Goal: Task Accomplishment & Management: Use online tool/utility

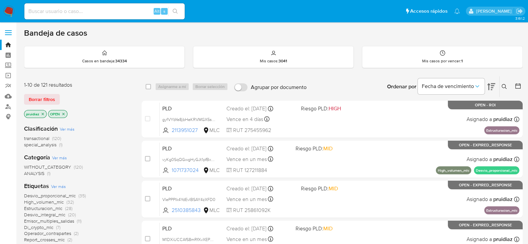
click at [8, 9] on img at bounding box center [8, 11] width 11 height 11
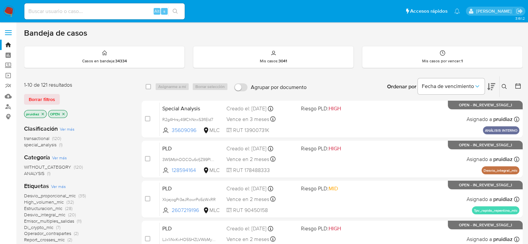
click at [493, 90] on button at bounding box center [491, 86] width 8 height 21
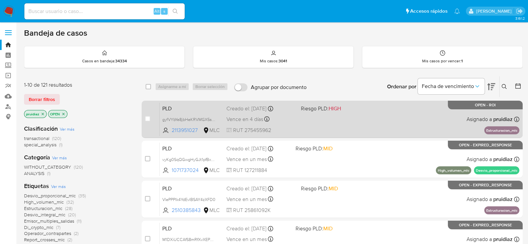
click at [367, 126] on div "PLD gyfVYbYe8jbHeKRVMGX5s72X 2113951027 MLC Riesgo PLD: HIGH Creado el: 12/07/2…" at bounding box center [340, 120] width 360 height 34
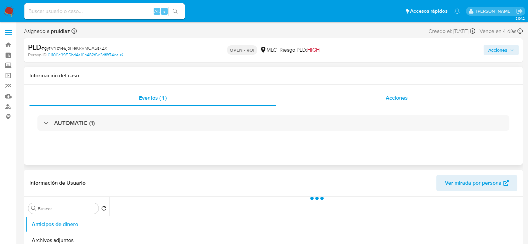
click at [392, 101] on span "Acciones" at bounding box center [397, 98] width 22 height 8
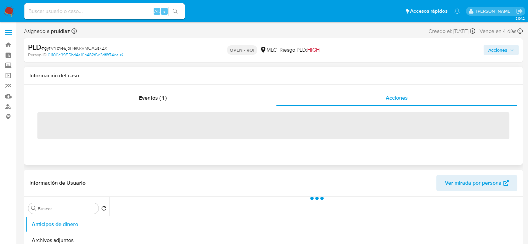
select select "10"
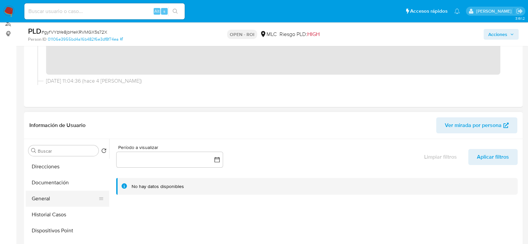
scroll to position [125, 0]
click at [60, 204] on button "Historial Casos" at bounding box center [65, 202] width 78 height 16
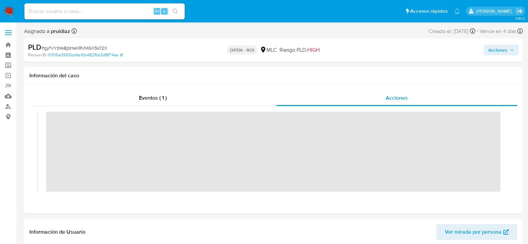
scroll to position [0, 0]
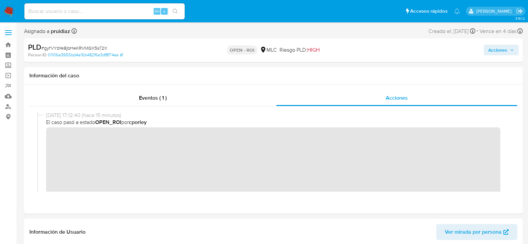
click at [503, 49] on span "Acciones" at bounding box center [497, 50] width 19 height 11
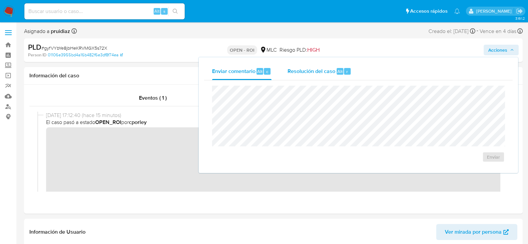
click at [322, 78] on div "Resolución del caso Alt r" at bounding box center [320, 71] width 64 height 17
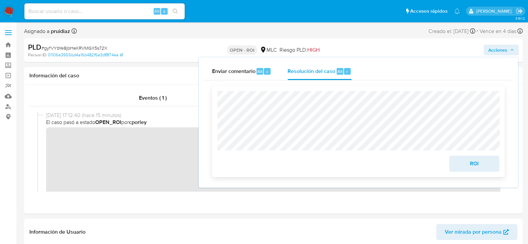
click at [480, 164] on span "ROI" at bounding box center [474, 164] width 33 height 15
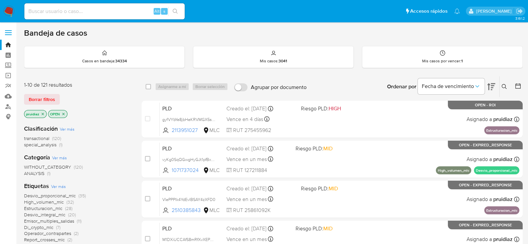
click at [10, 12] on img at bounding box center [8, 11] width 11 height 11
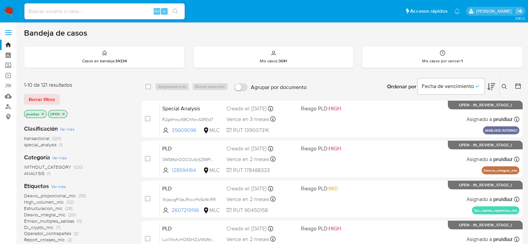
click at [489, 83] on icon at bounding box center [491, 87] width 8 height 8
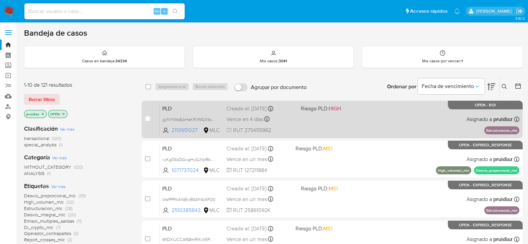
click at [369, 125] on div "PLD gyfVYbYe8jbHeKRVMGX5s72X 2113951027 MLC Riesgo PLD: HIGH Creado el: 12/07/2…" at bounding box center [340, 120] width 360 height 34
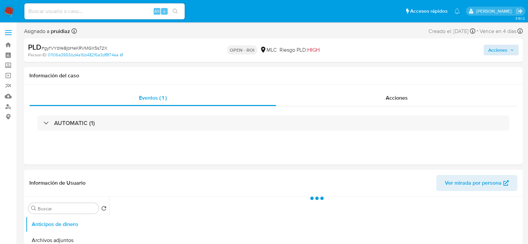
select select "10"
click at [497, 54] on span "Acciones" at bounding box center [497, 50] width 19 height 11
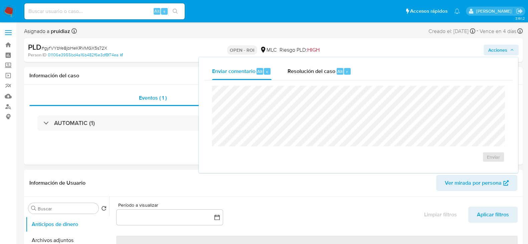
drag, startPoint x: 327, startPoint y: 72, endPoint x: 329, endPoint y: 84, distance: 11.8
click at [327, 75] on span "Resolución del caso" at bounding box center [312, 71] width 48 height 8
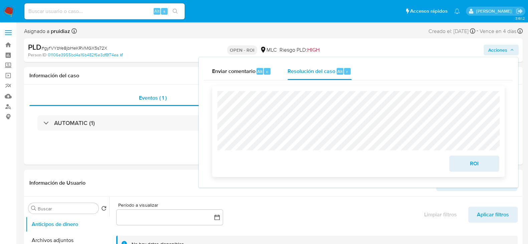
click at [473, 165] on span "ROI" at bounding box center [474, 164] width 33 height 15
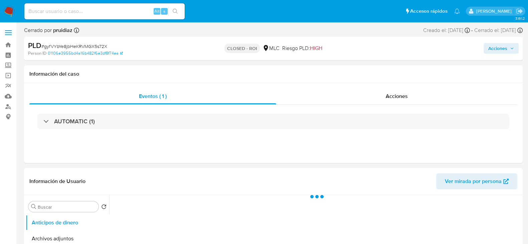
select select "10"
